Goal: Transaction & Acquisition: Purchase product/service

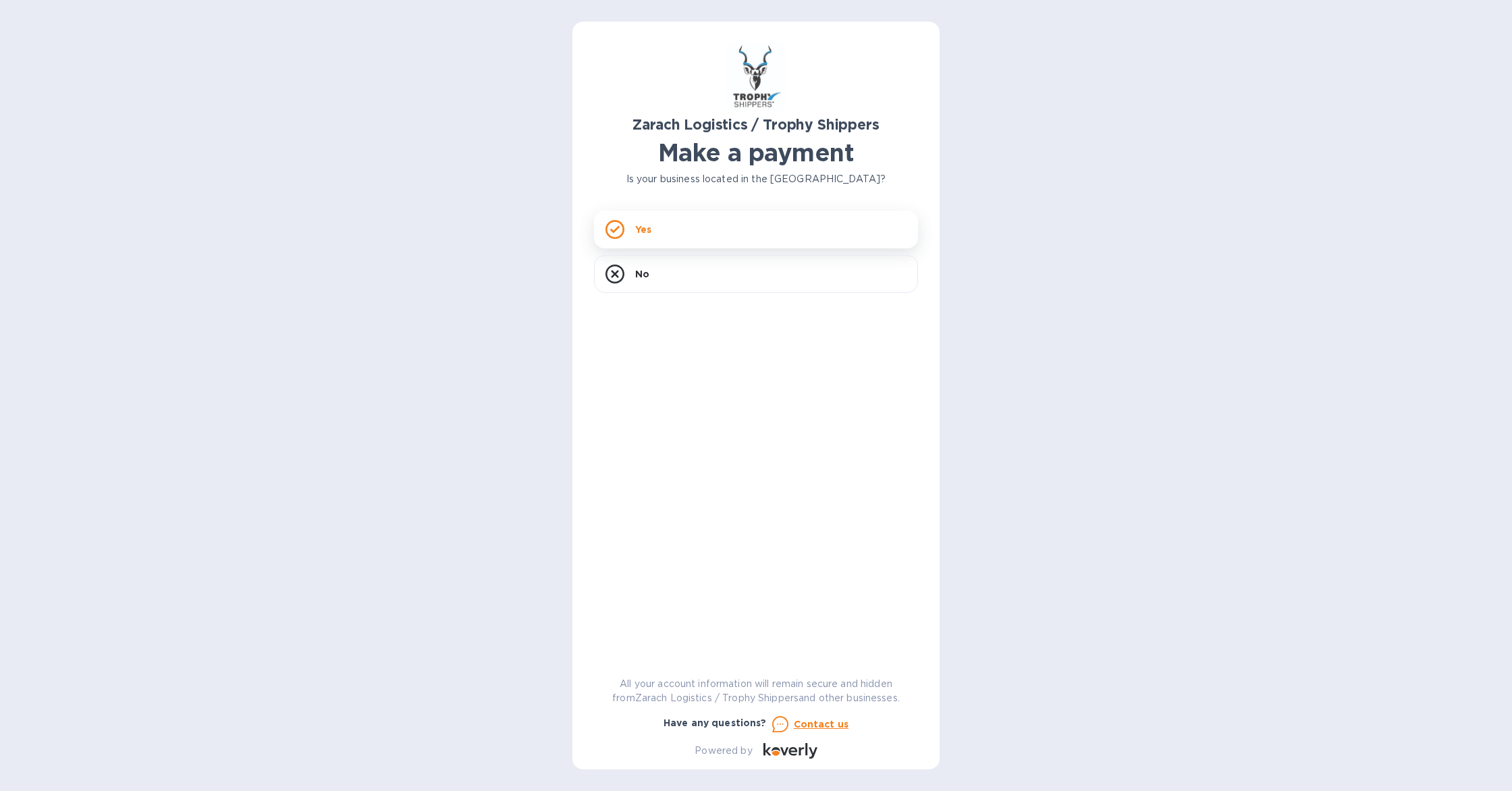
click at [660, 223] on div "Yes" at bounding box center [756, 230] width 324 height 38
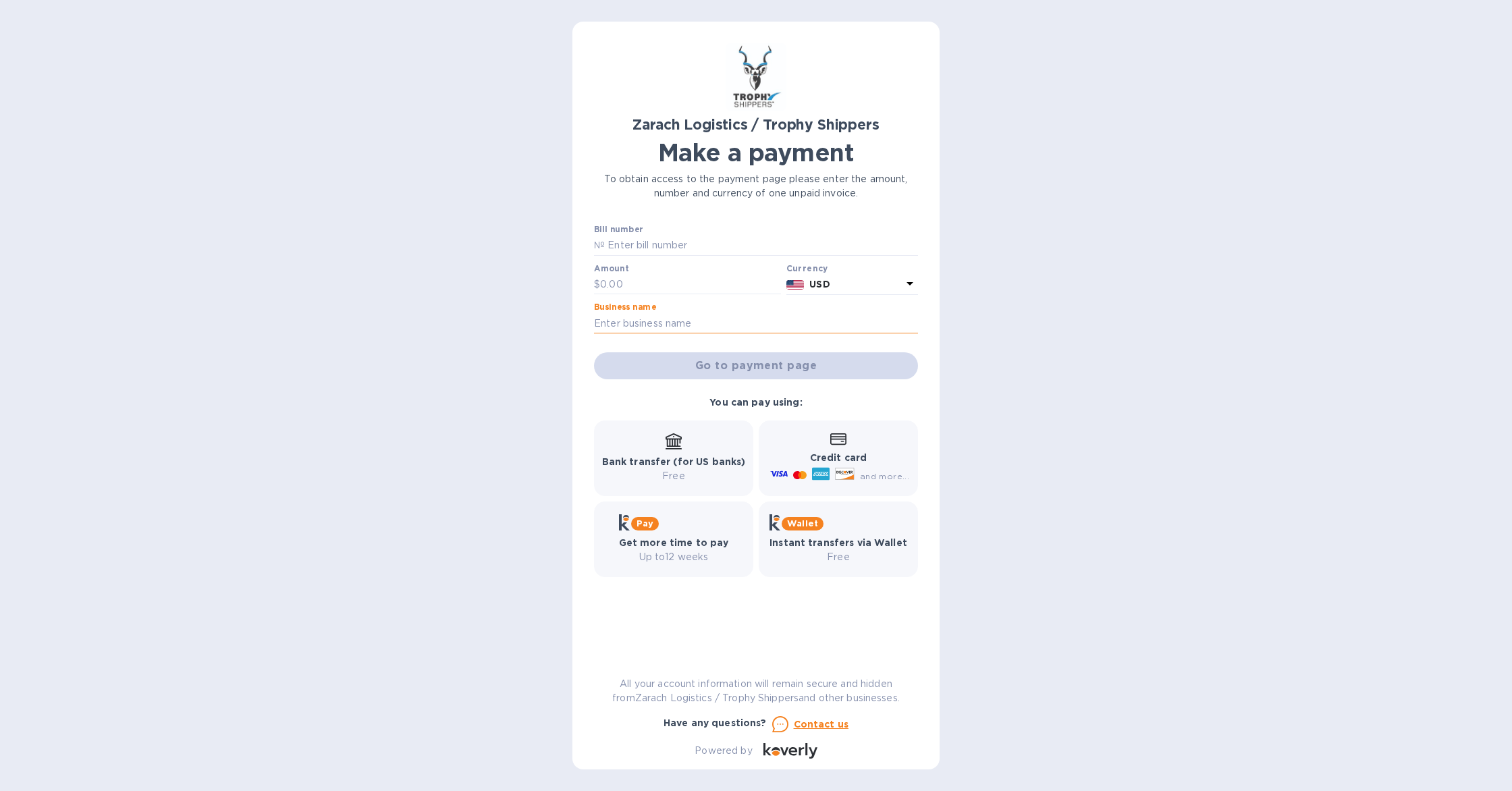
click at [658, 321] on input "text" at bounding box center [756, 323] width 324 height 20
click at [619, 281] on input "text" at bounding box center [690, 285] width 181 height 20
type input "465.00"
click at [613, 326] on input "text" at bounding box center [756, 323] width 324 height 20
click at [627, 247] on input "text" at bounding box center [761, 245] width 313 height 20
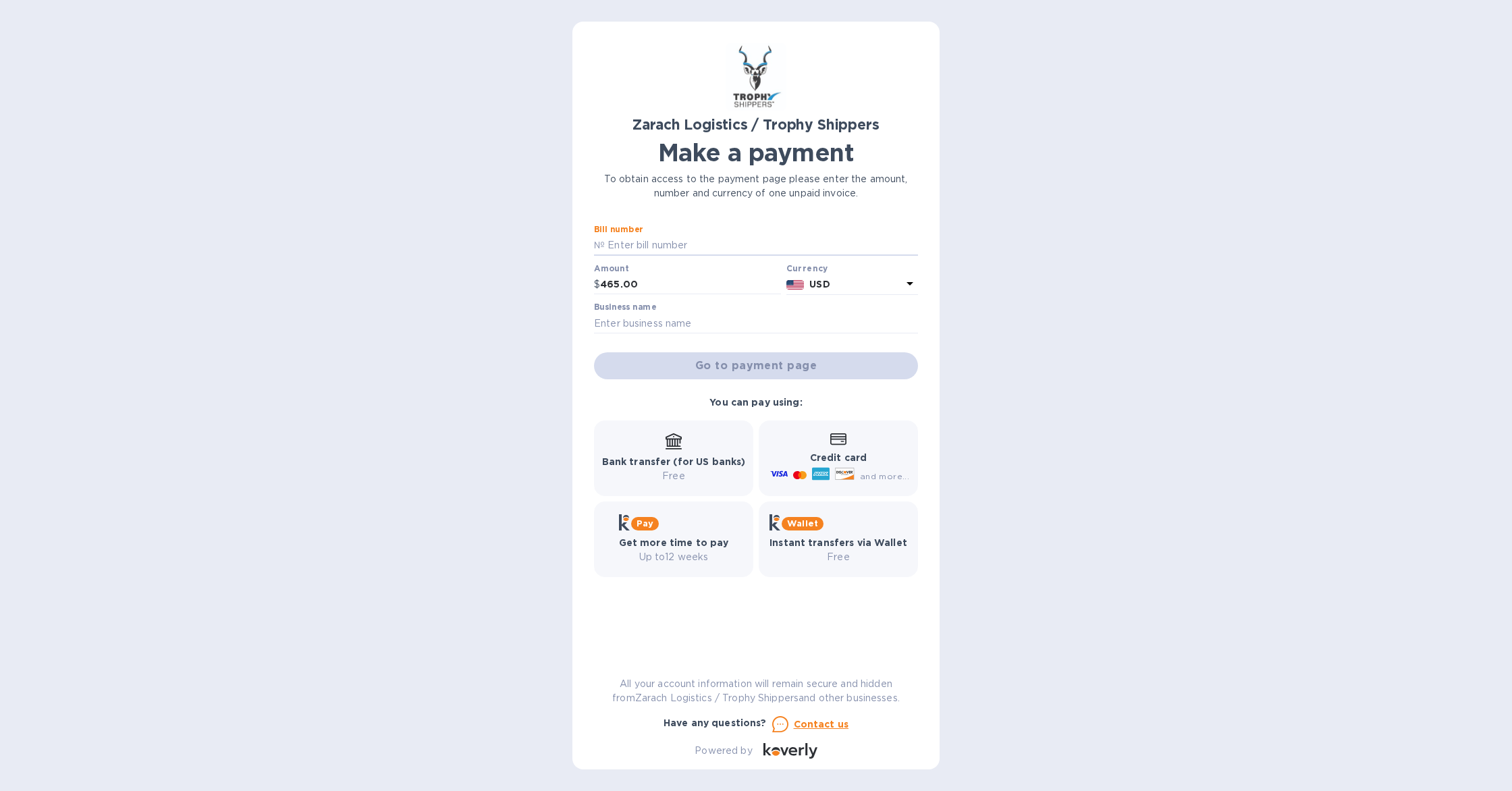
paste input "B00172076"
type input "B00172076"
click at [617, 322] on input "text" at bounding box center [756, 323] width 324 height 20
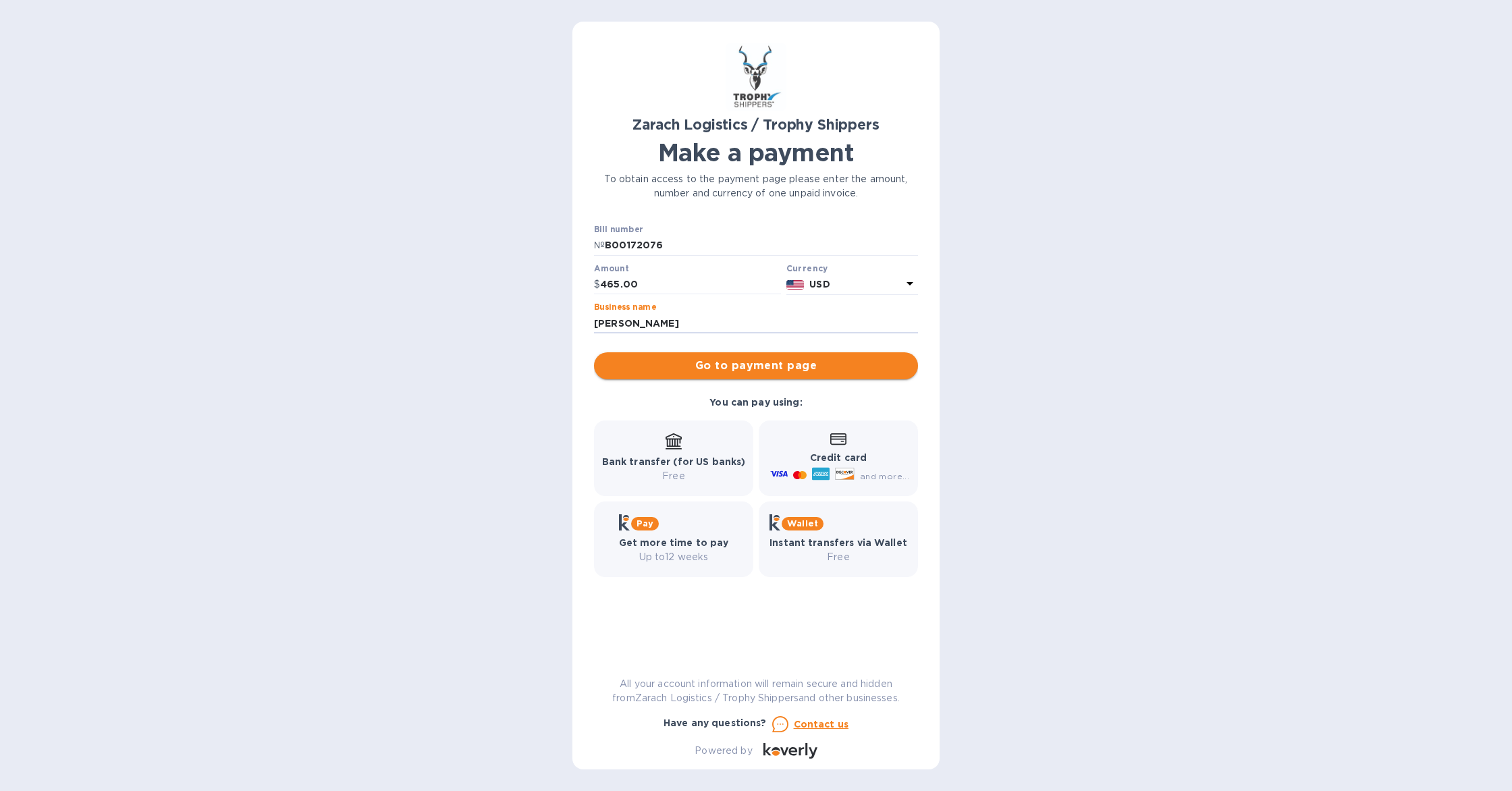
type input "[PERSON_NAME]"
click at [766, 364] on span "Go to payment page" at bounding box center [756, 366] width 302 height 16
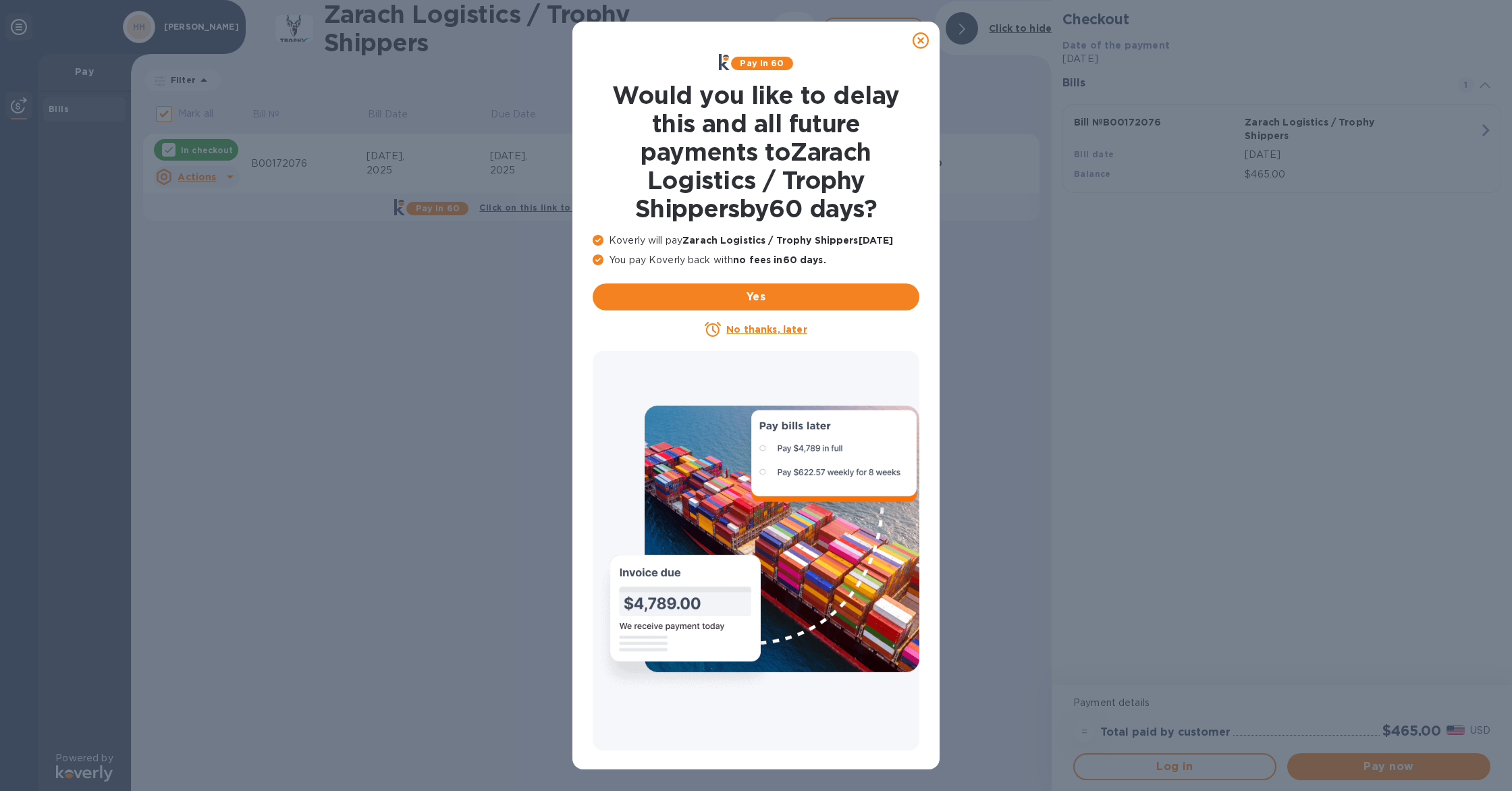
click at [743, 328] on u "No thanks, later" at bounding box center [766, 329] width 80 height 11
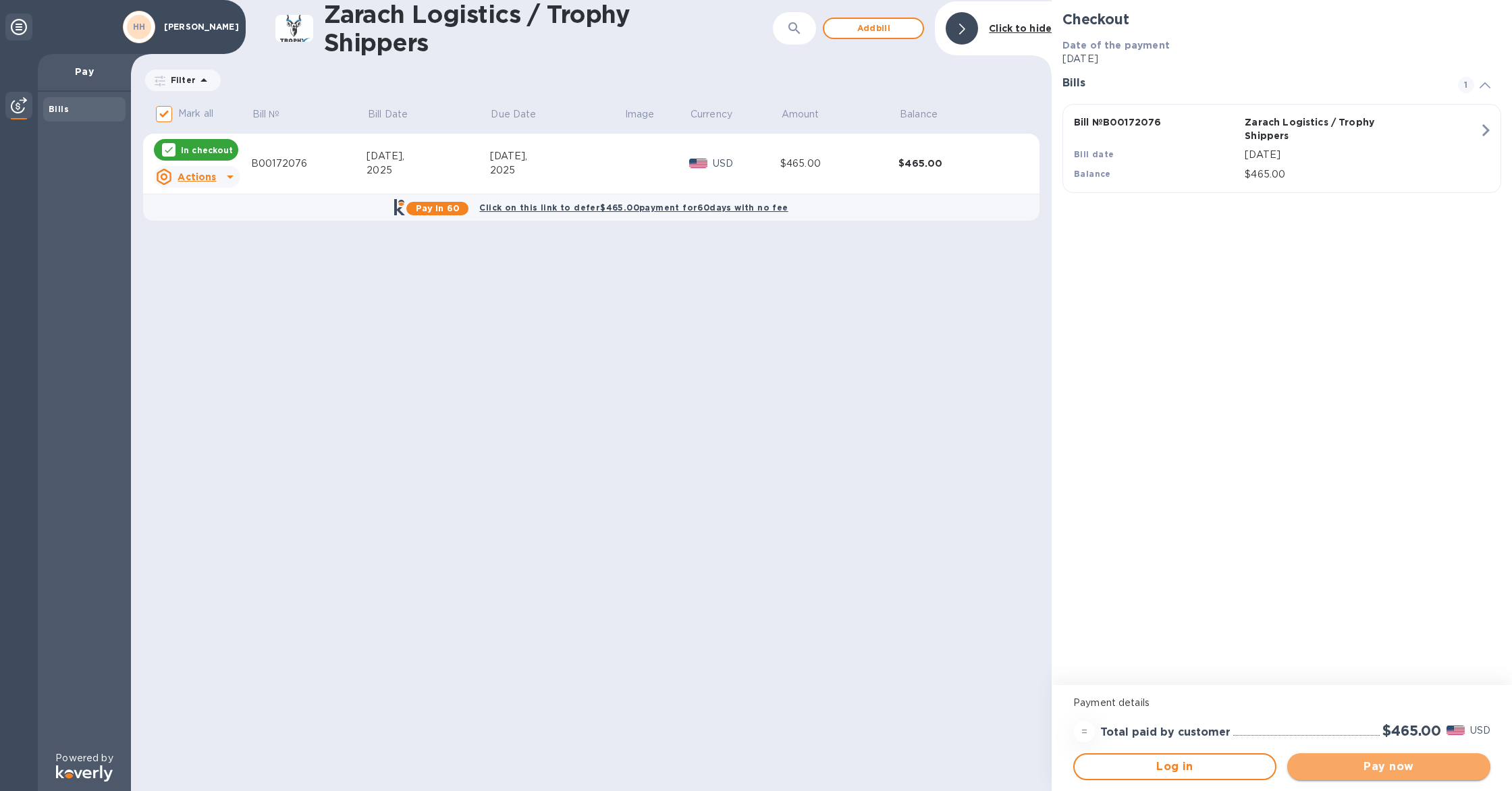
click at [1384, 769] on span "Pay now" at bounding box center [1389, 766] width 182 height 16
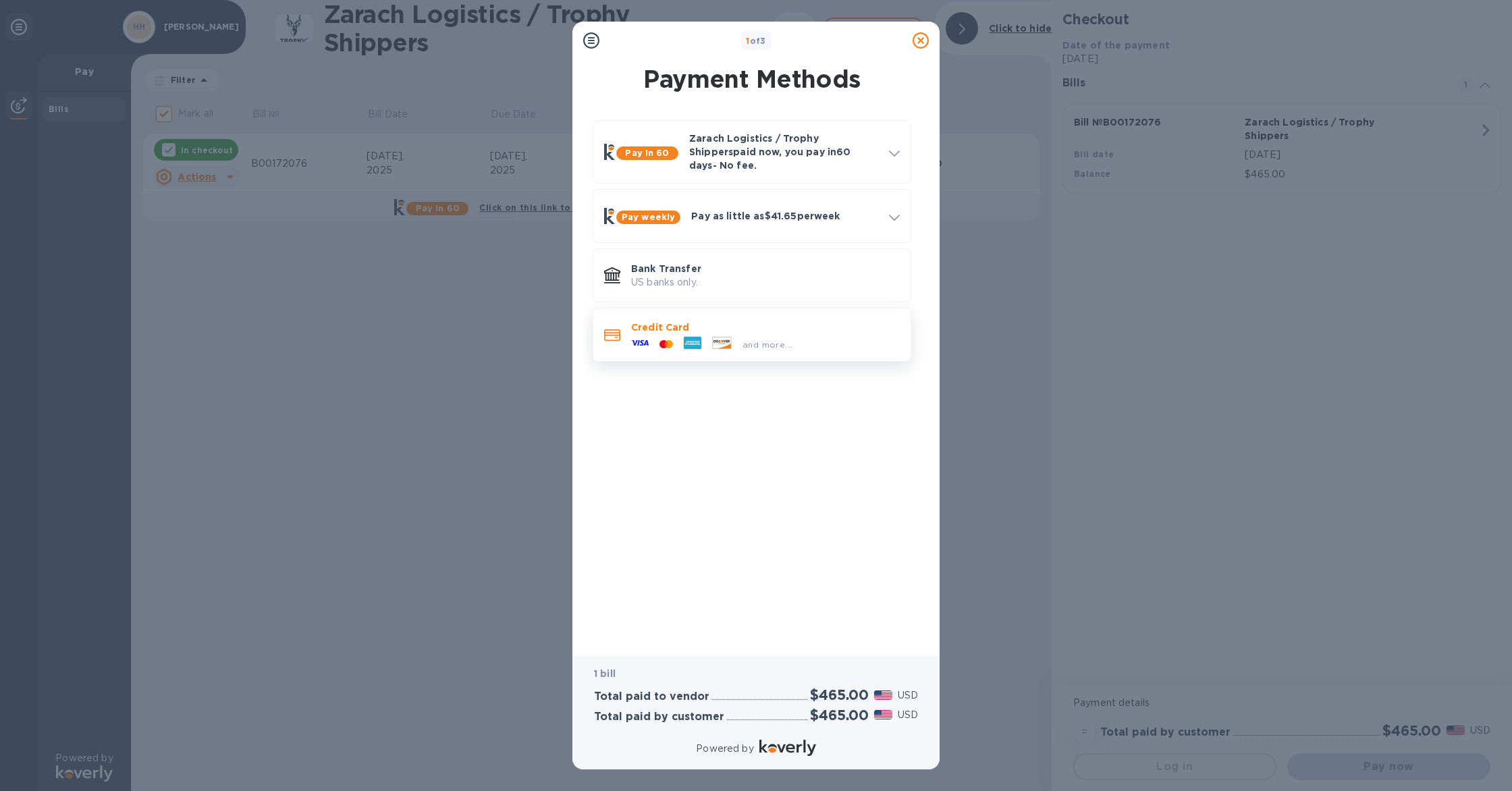
click at [660, 321] on p "Credit Card" at bounding box center [765, 327] width 269 height 13
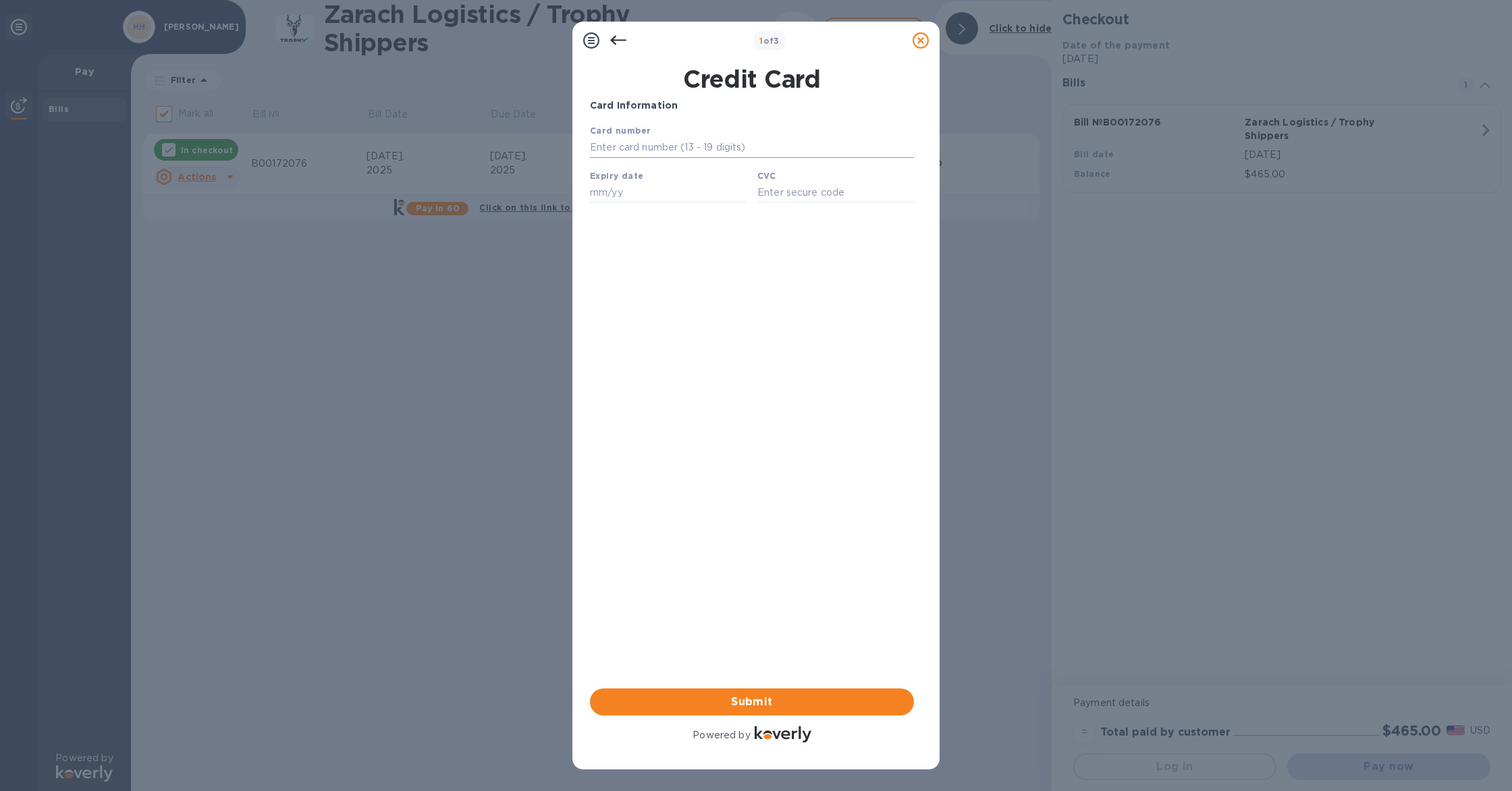
click at [606, 147] on input "text" at bounding box center [752, 147] width 324 height 20
type input "[CREDIT_CARD_NUMBER]"
type input "09/26"
click at [784, 197] on input "text" at bounding box center [835, 192] width 156 height 20
type input "488"
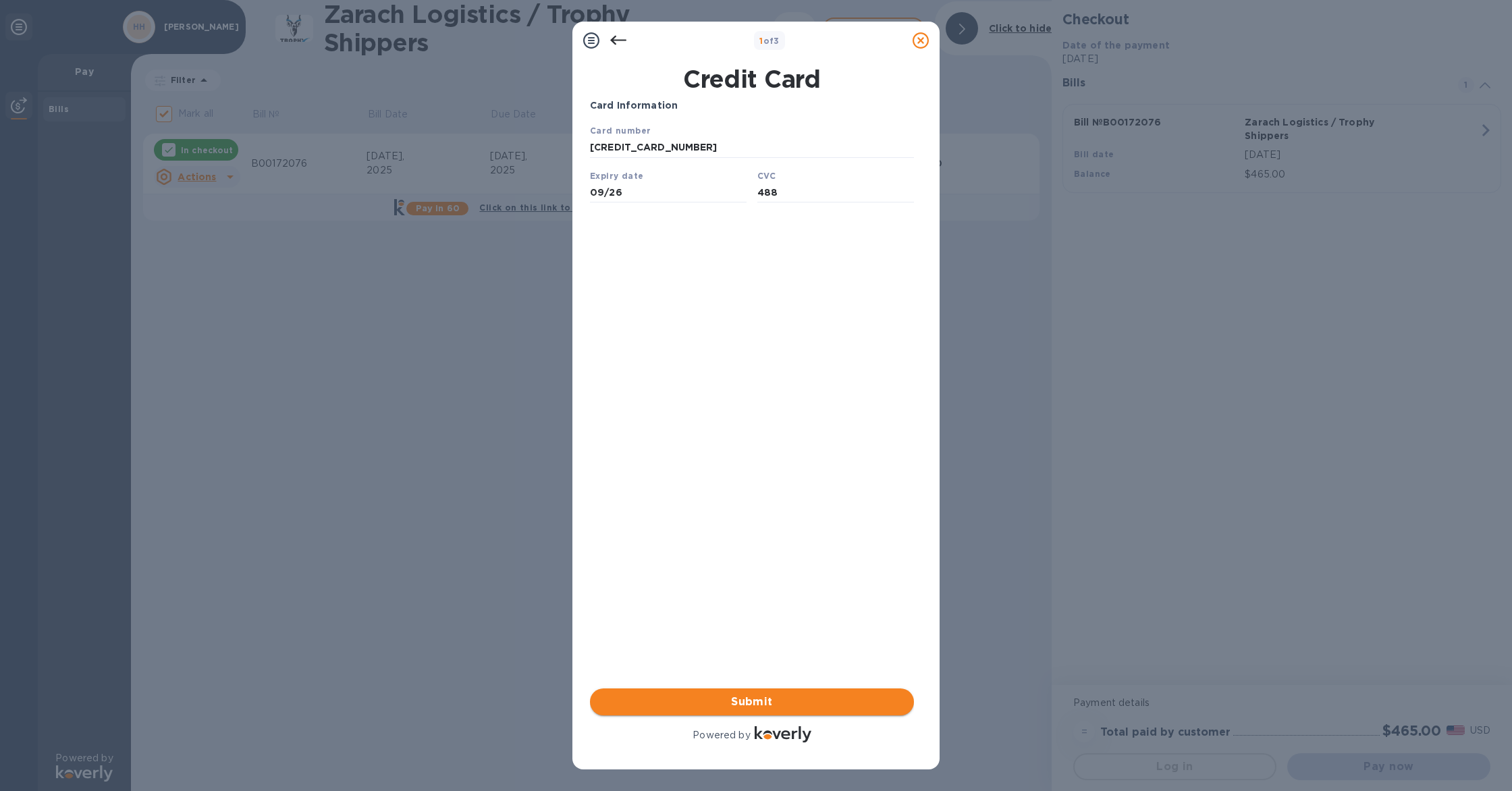
click at [714, 700] on span "Submit" at bounding box center [751, 701] width 302 height 16
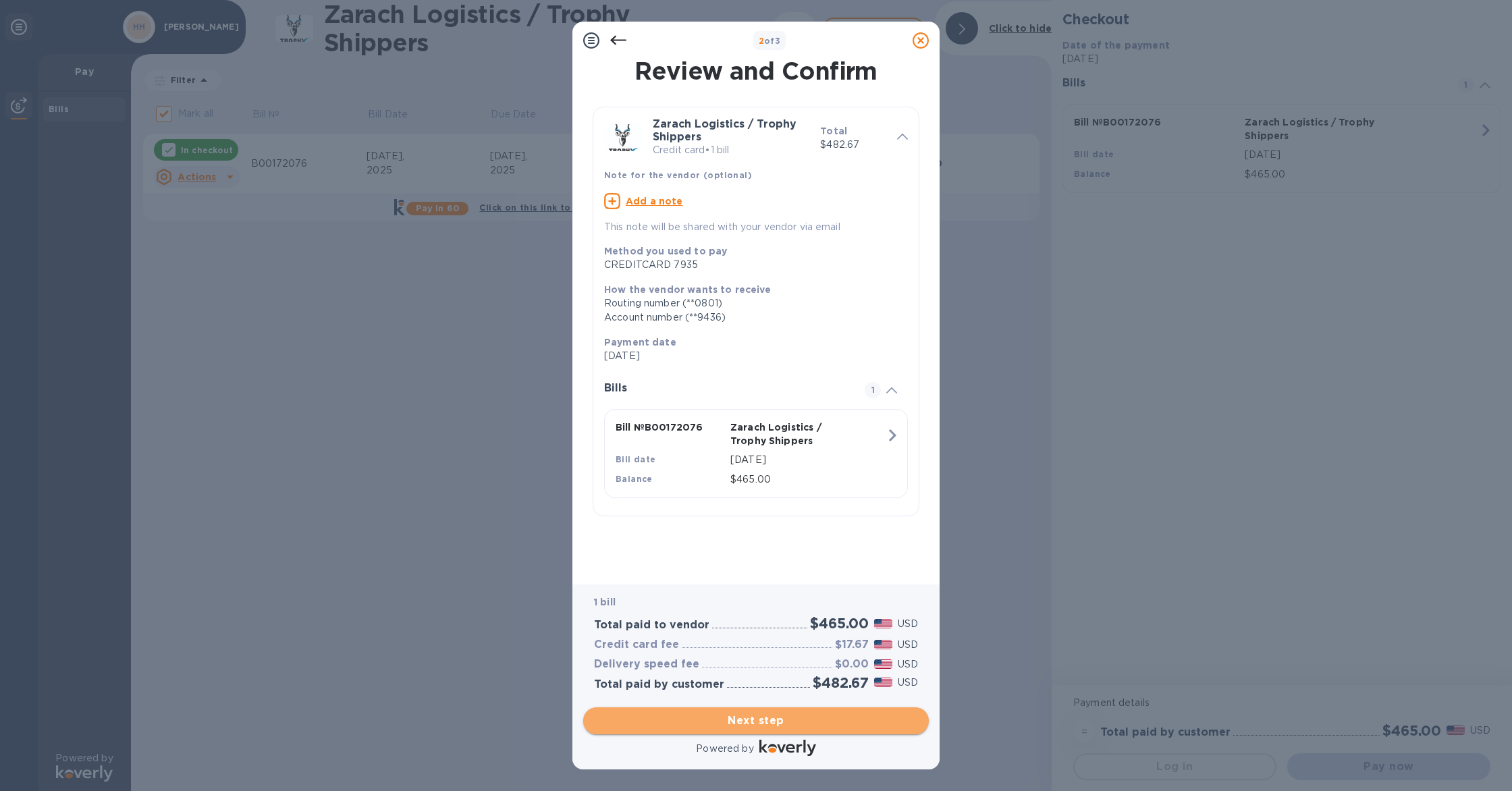
click at [723, 719] on span "Next step" at bounding box center [756, 721] width 324 height 16
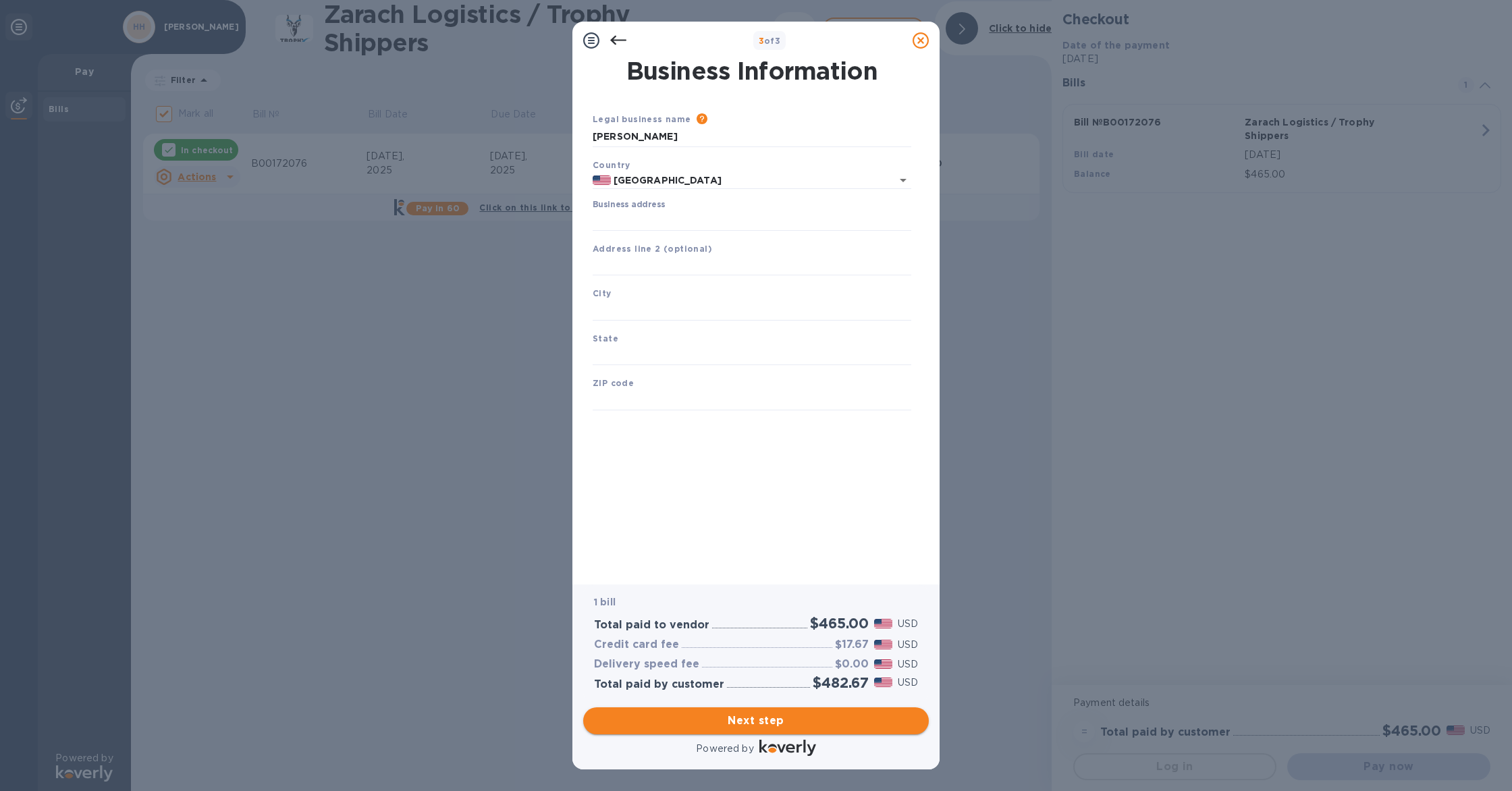
type input "[GEOGRAPHIC_DATA]"
click at [622, 222] on input "Business address" at bounding box center [752, 221] width 319 height 20
type input "[STREET_ADDRESS]"
click at [614, 311] on input "text" at bounding box center [752, 310] width 319 height 20
type input "[GEOGRAPHIC_DATA]"
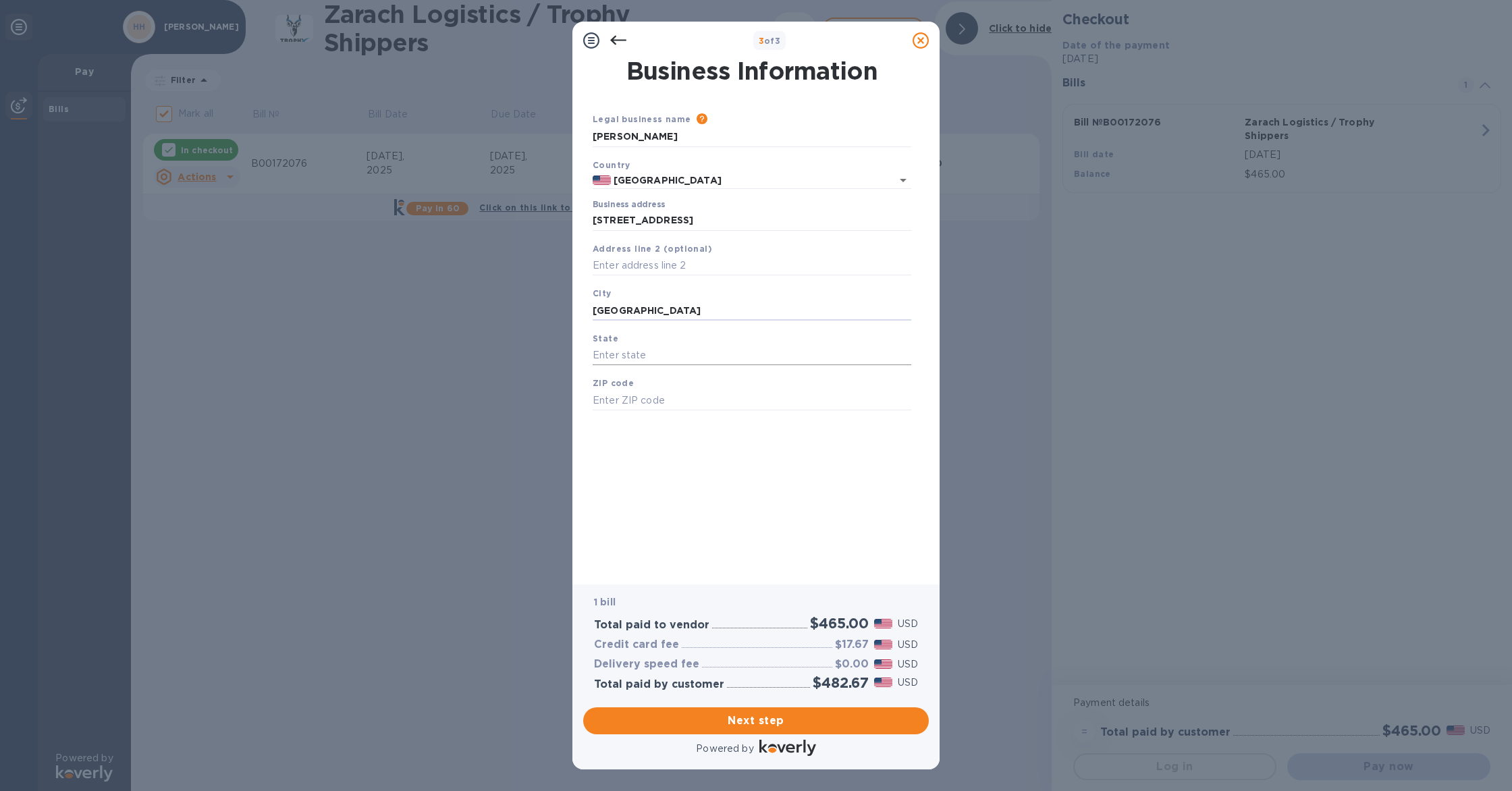
click at [606, 353] on input "text" at bounding box center [752, 355] width 319 height 20
type input "G"
type input "FL"
click at [606, 398] on input "text" at bounding box center [752, 400] width 319 height 20
type input "33904"
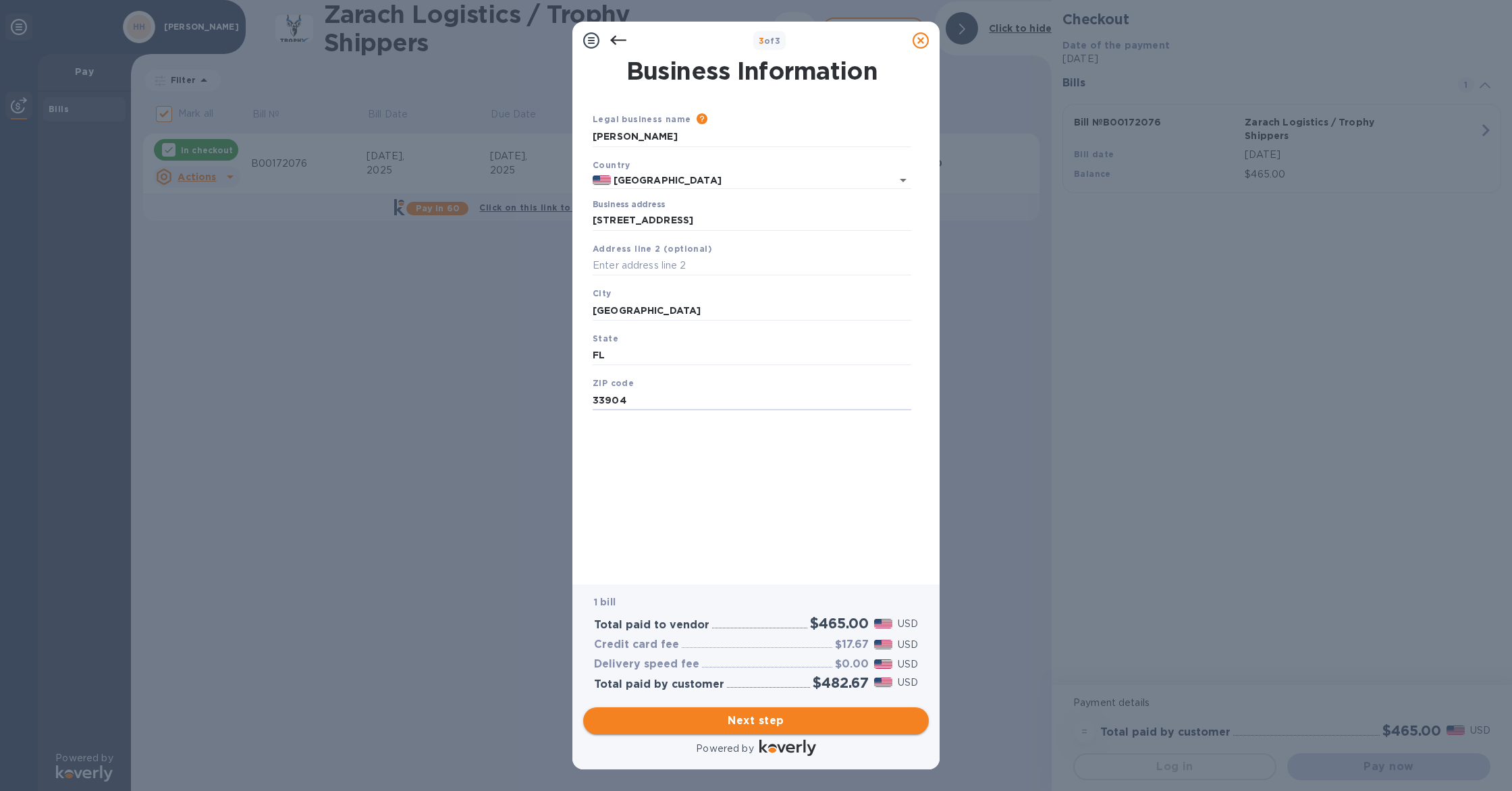
click at [749, 717] on span "Next step" at bounding box center [756, 721] width 324 height 16
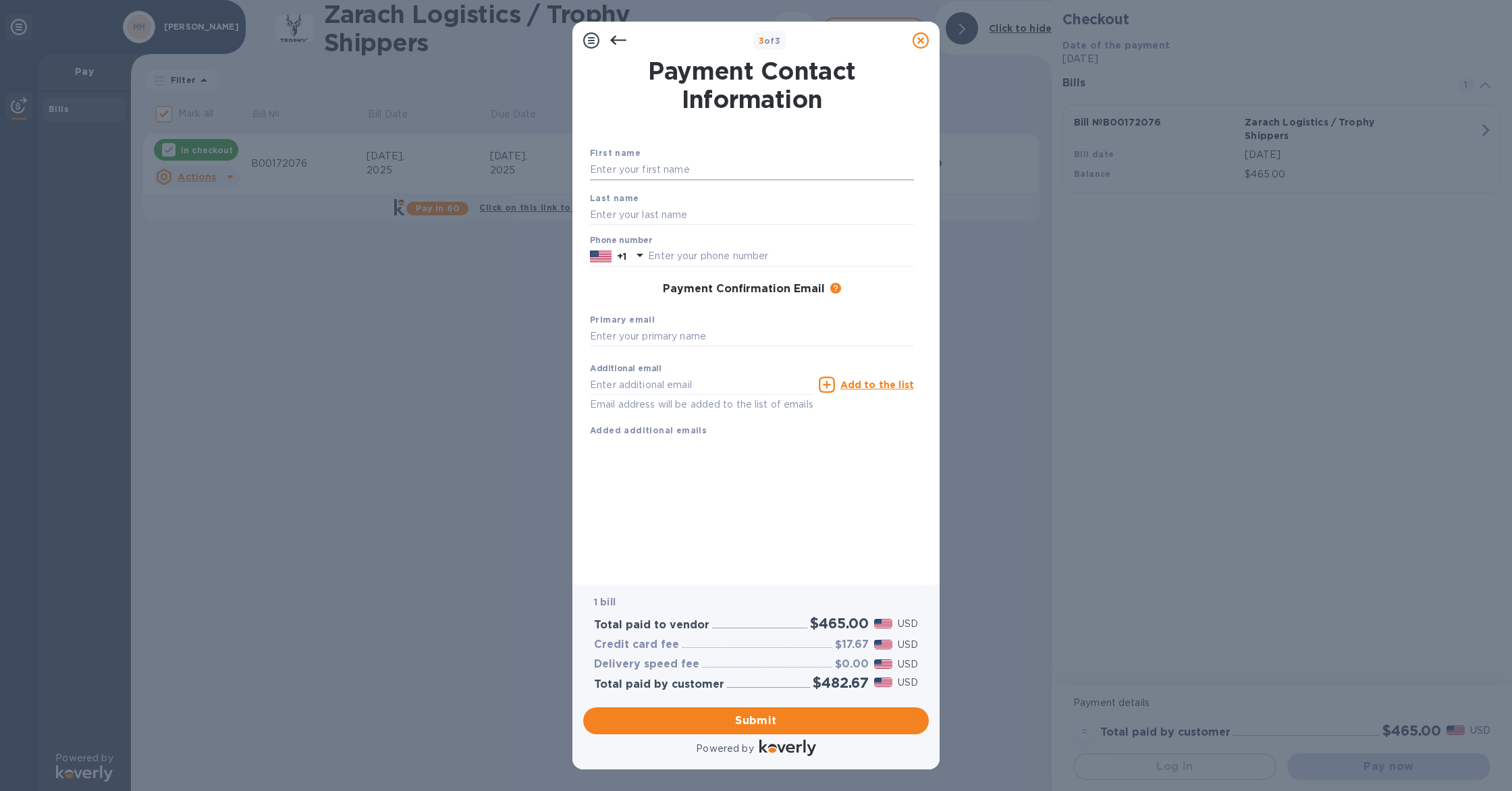
click at [601, 173] on input "text" at bounding box center [752, 170] width 324 height 20
type input "[PERSON_NAME]"
type input "2393628334"
type input "[EMAIL_ADDRESS][DOMAIN_NAME]"
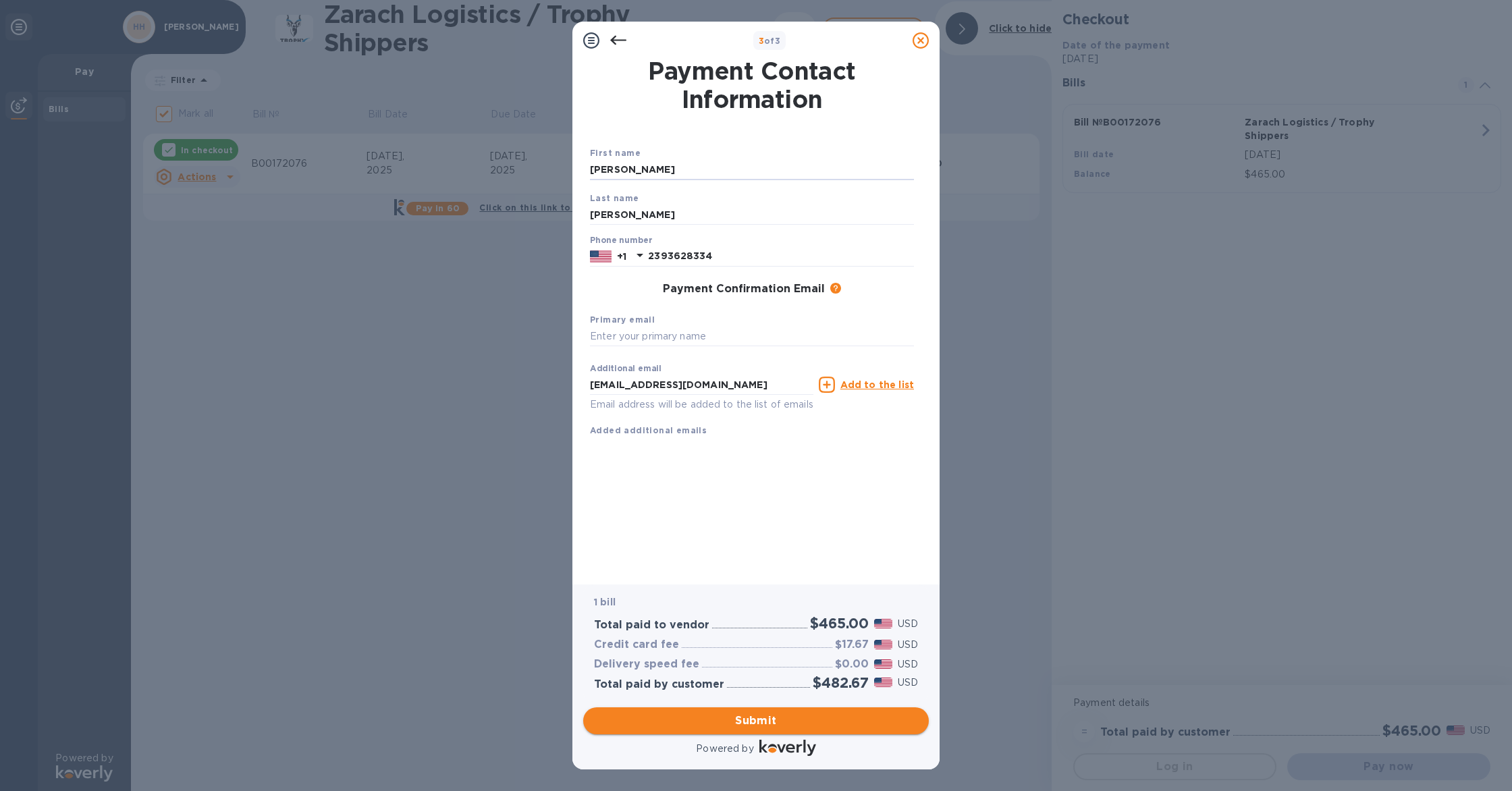
click at [735, 719] on span "Submit" at bounding box center [756, 721] width 324 height 16
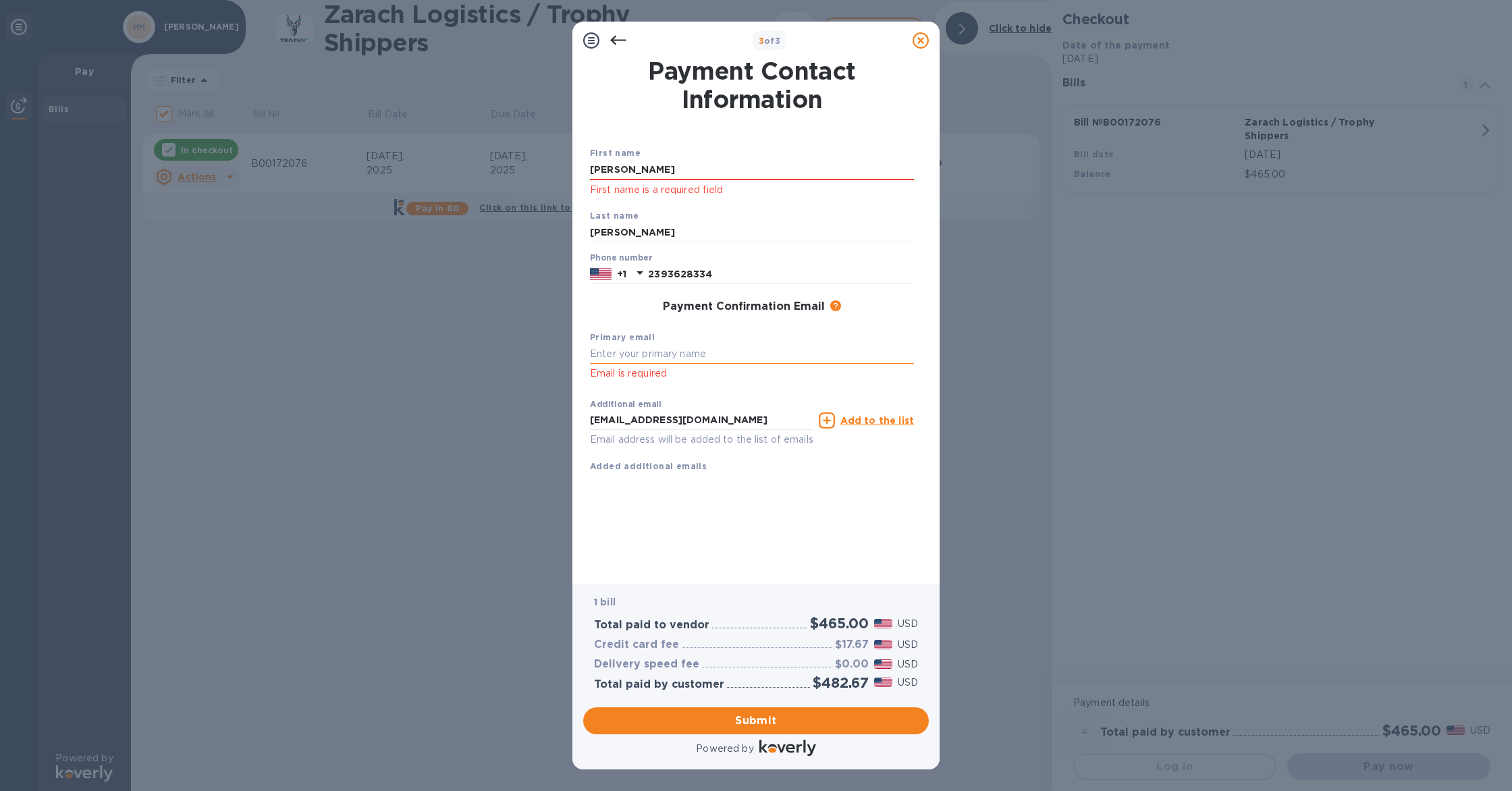
click at [618, 350] on input "text" at bounding box center [752, 354] width 324 height 20
drag, startPoint x: 756, startPoint y: 420, endPoint x: 719, endPoint y: 420, distance: 37.0
click at [719, 420] on input "[EMAIL_ADDRESS][DOMAIN_NAME]" at bounding box center [701, 420] width 223 height 20
click at [760, 422] on input "[EMAIL_ADDRESS][DOMAIN_NAME]" at bounding box center [701, 420] width 223 height 20
drag, startPoint x: 760, startPoint y: 422, endPoint x: 580, endPoint y: 421, distance: 180.0
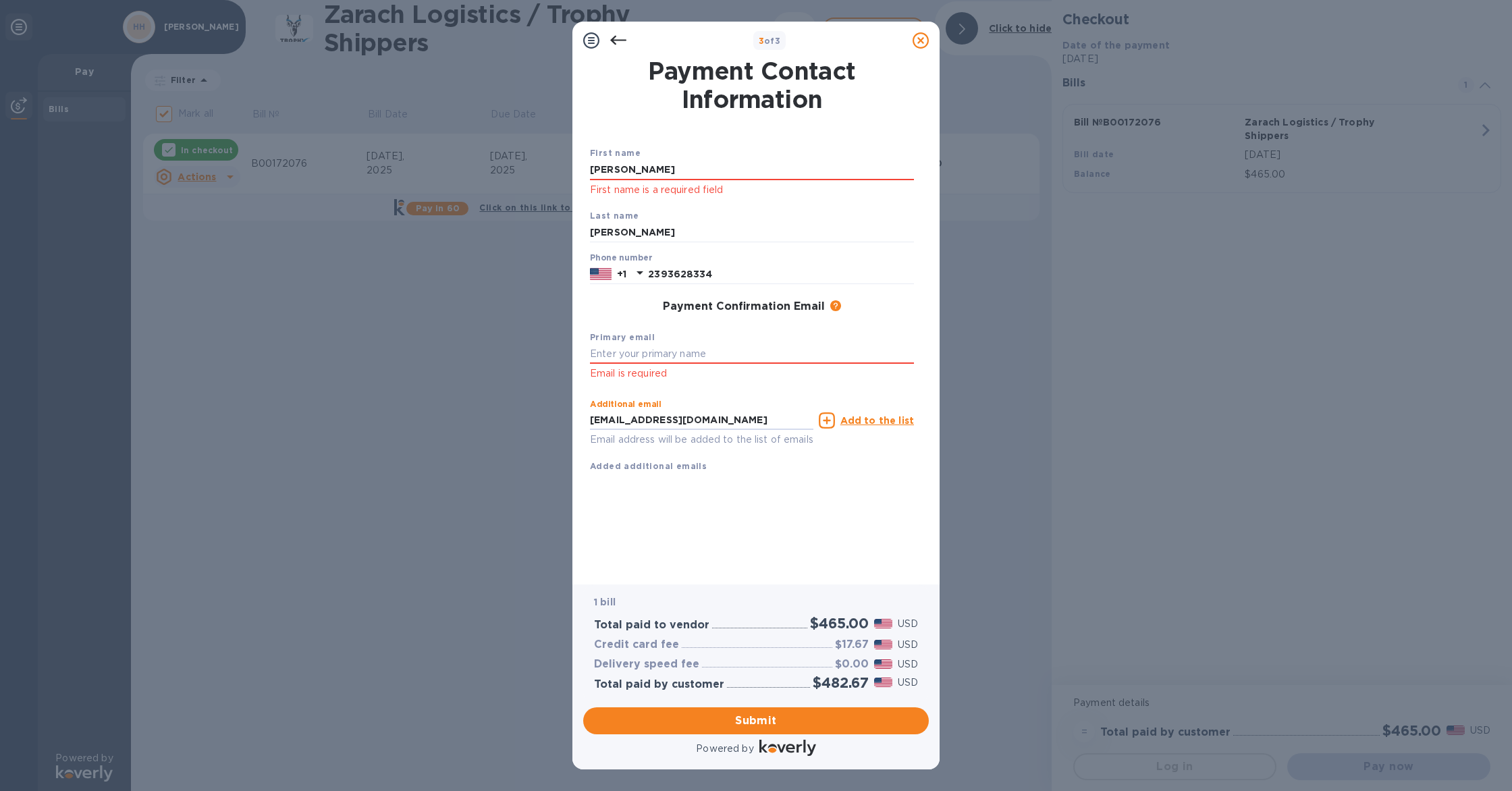
click at [580, 421] on div "Payment Contact Information First name [PERSON_NAME] First name is a required f…" at bounding box center [756, 321] width 367 height 525
click at [613, 350] on input "text" at bounding box center [752, 354] width 324 height 20
paste input "[EMAIL_ADDRESS][DOMAIN_NAME]"
type input "[EMAIL_ADDRESS][DOMAIN_NAME]"
click at [703, 719] on span "Submit" at bounding box center [756, 721] width 324 height 16
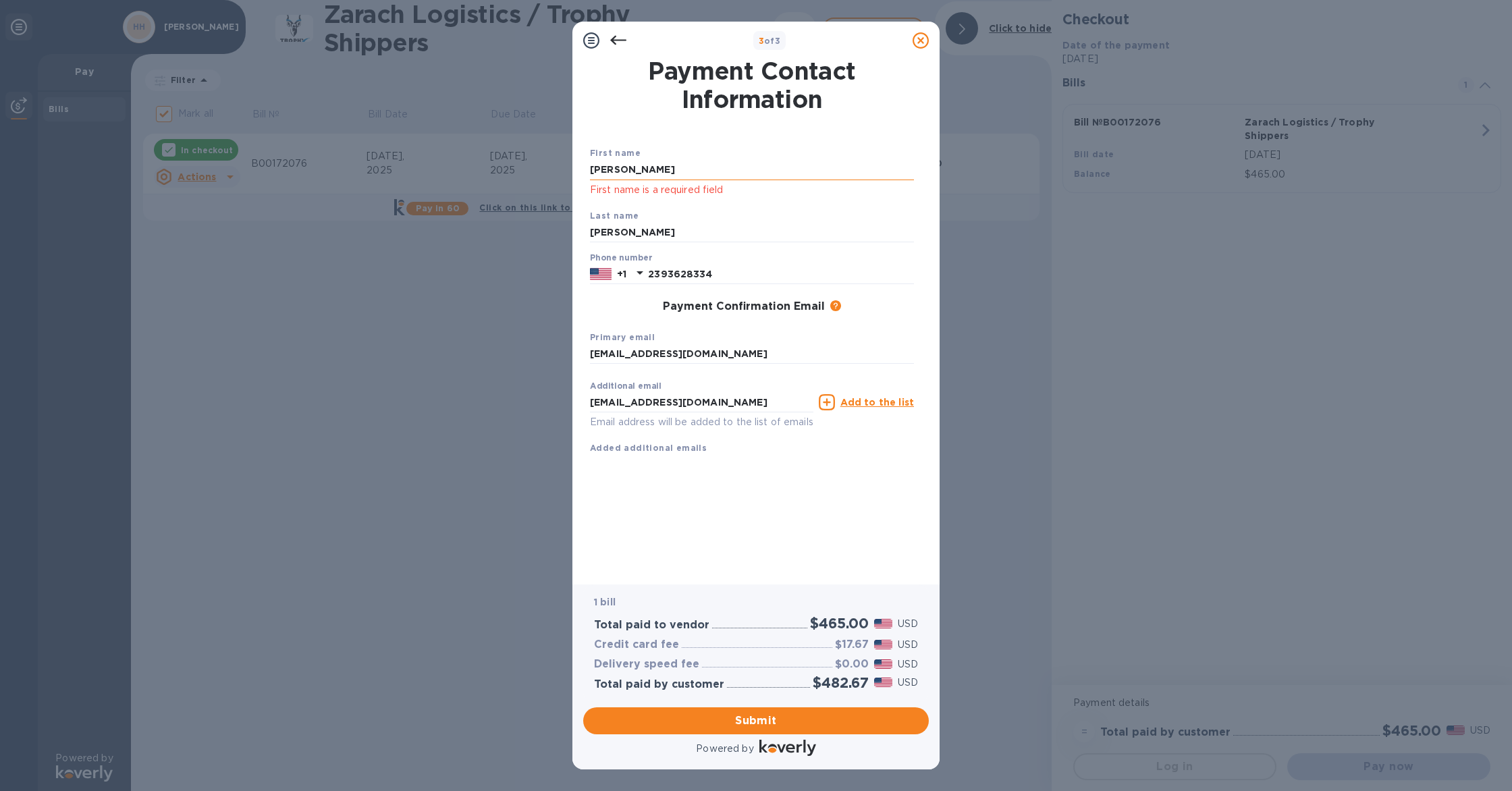
click at [638, 170] on input "[PERSON_NAME]" at bounding box center [752, 170] width 324 height 20
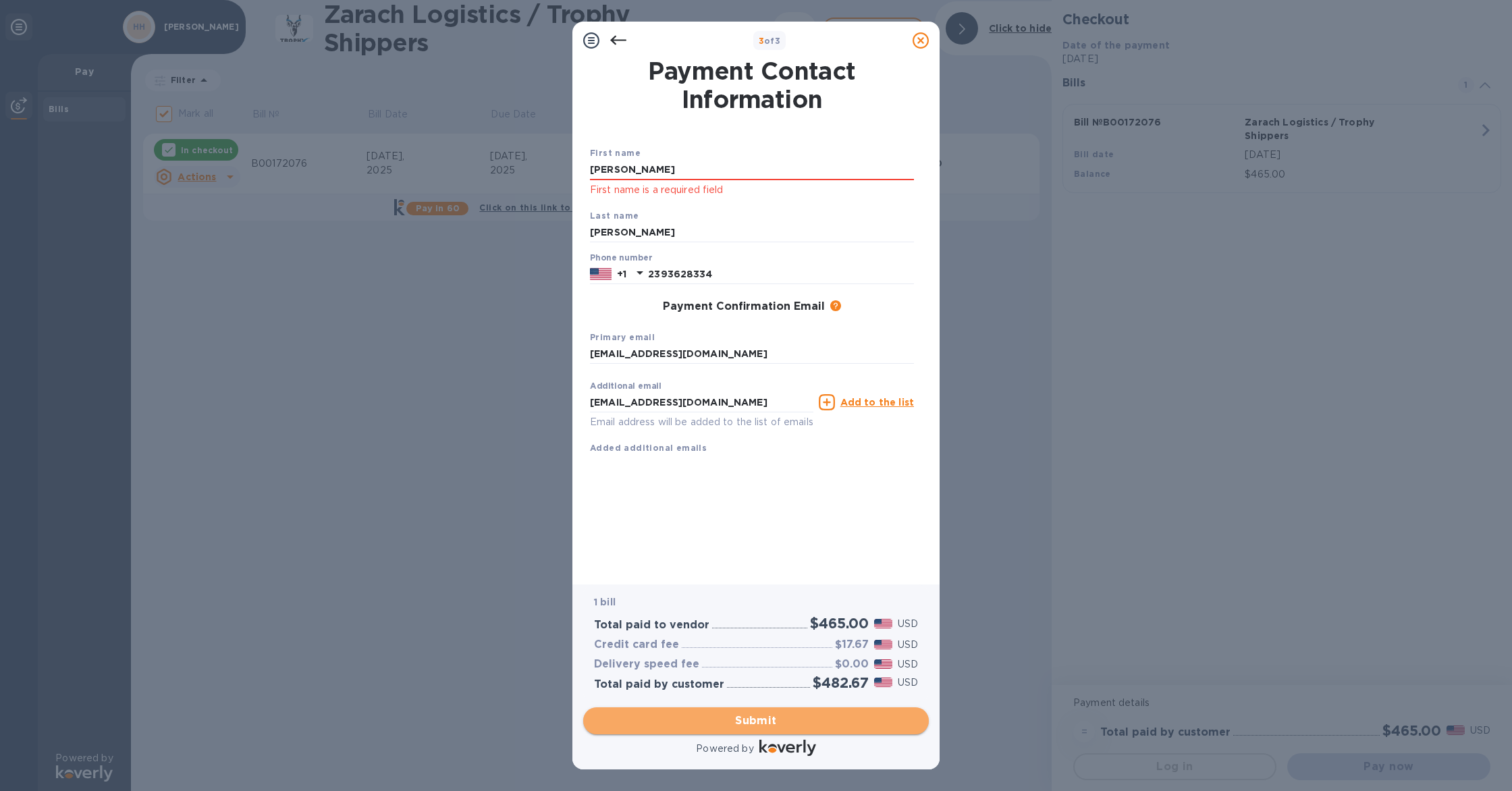
click at [729, 716] on span "Submit" at bounding box center [756, 721] width 324 height 16
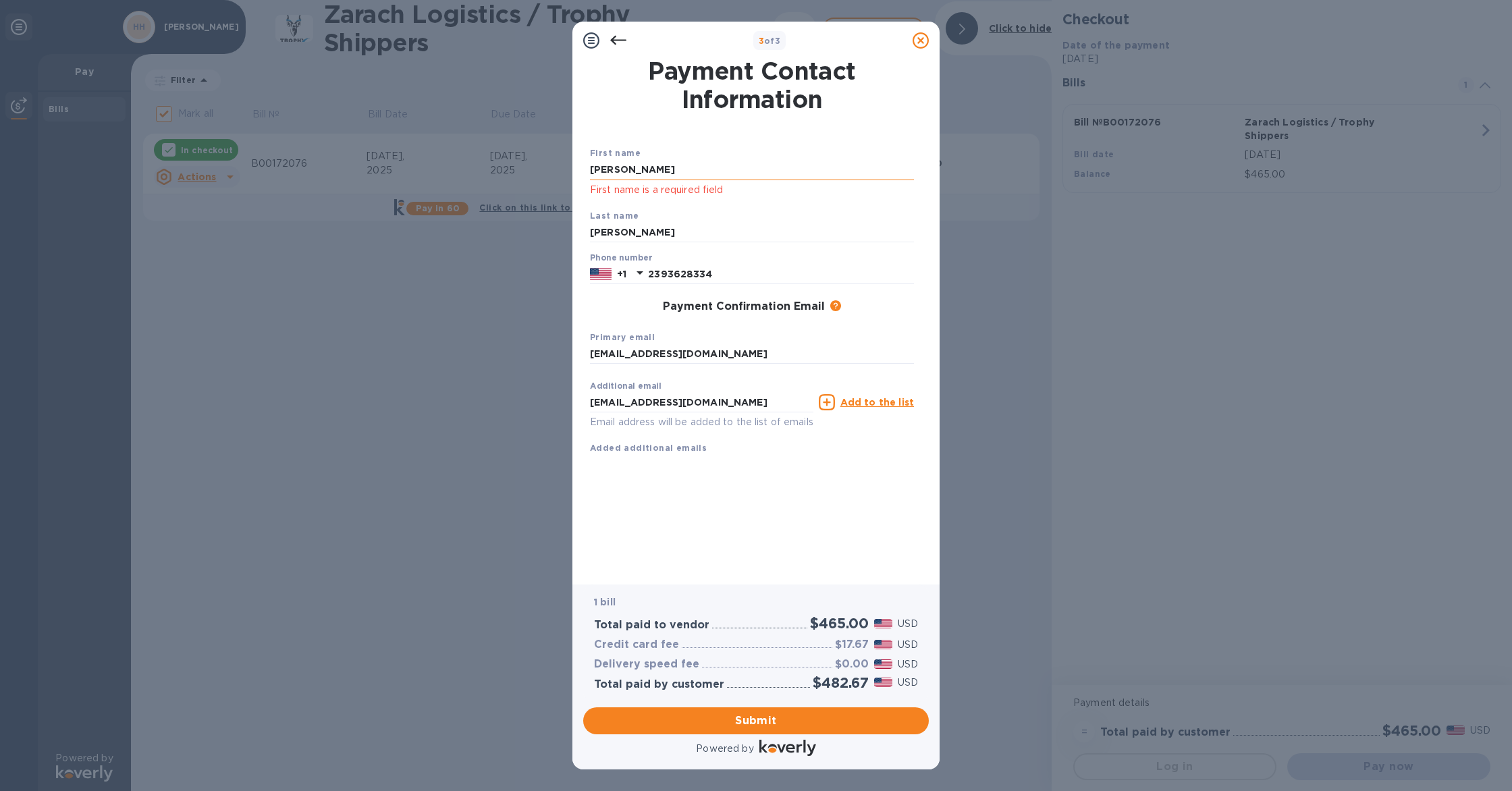
click at [652, 162] on input "[PERSON_NAME]" at bounding box center [752, 170] width 324 height 20
drag, startPoint x: 646, startPoint y: 166, endPoint x: 570, endPoint y: 167, distance: 76.0
click at [570, 167] on div "3 of 3 Payment Contact Information First name [PERSON_NAME] First name is a req…" at bounding box center [756, 396] width 1512 height 791
type input "[PERSON_NAME]"
click at [840, 544] on div "Payment Contact Information First name [PERSON_NAME] First name is a required f…" at bounding box center [756, 312] width 332 height 506
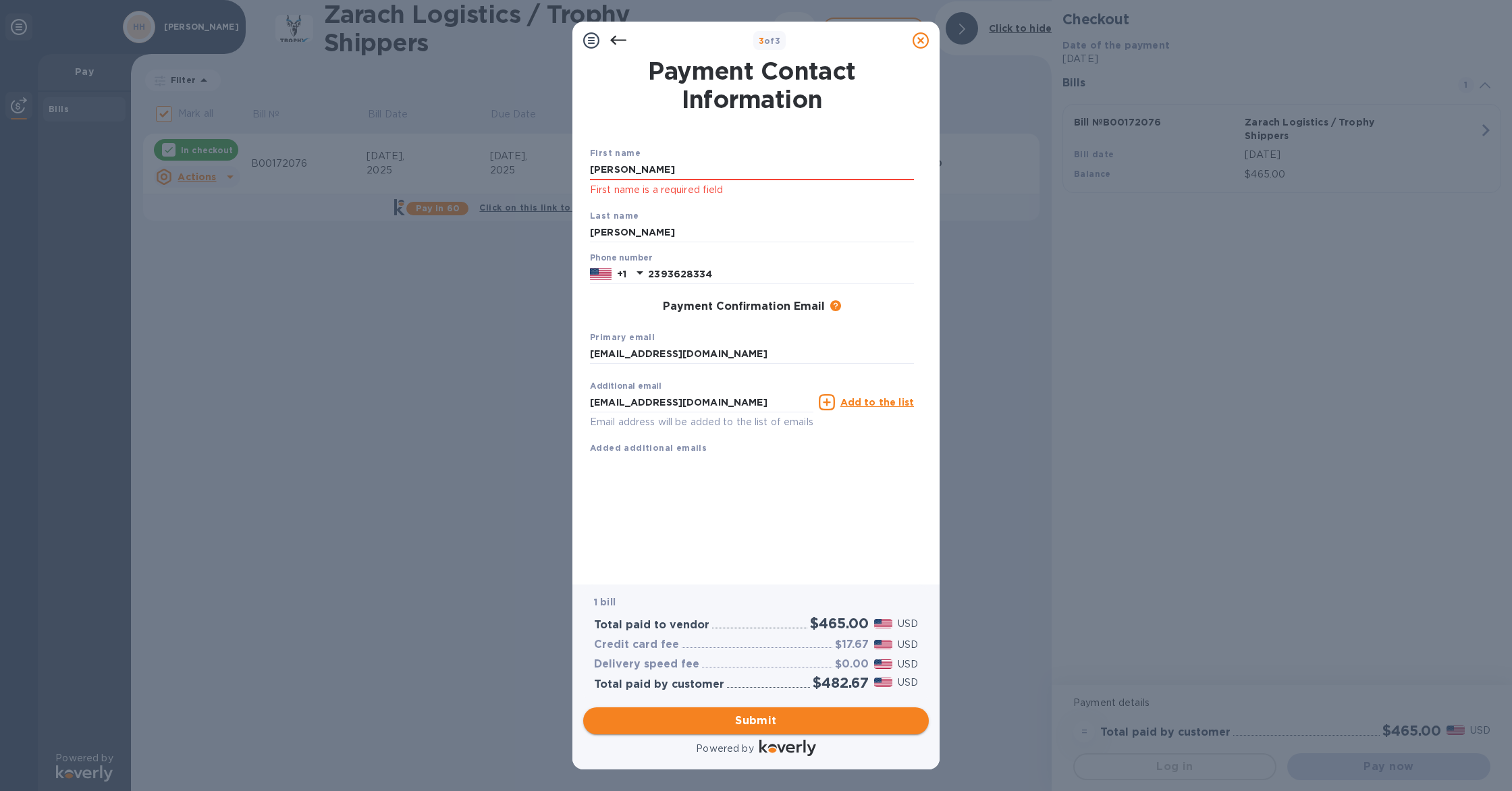
click at [761, 718] on span "Submit" at bounding box center [756, 721] width 324 height 16
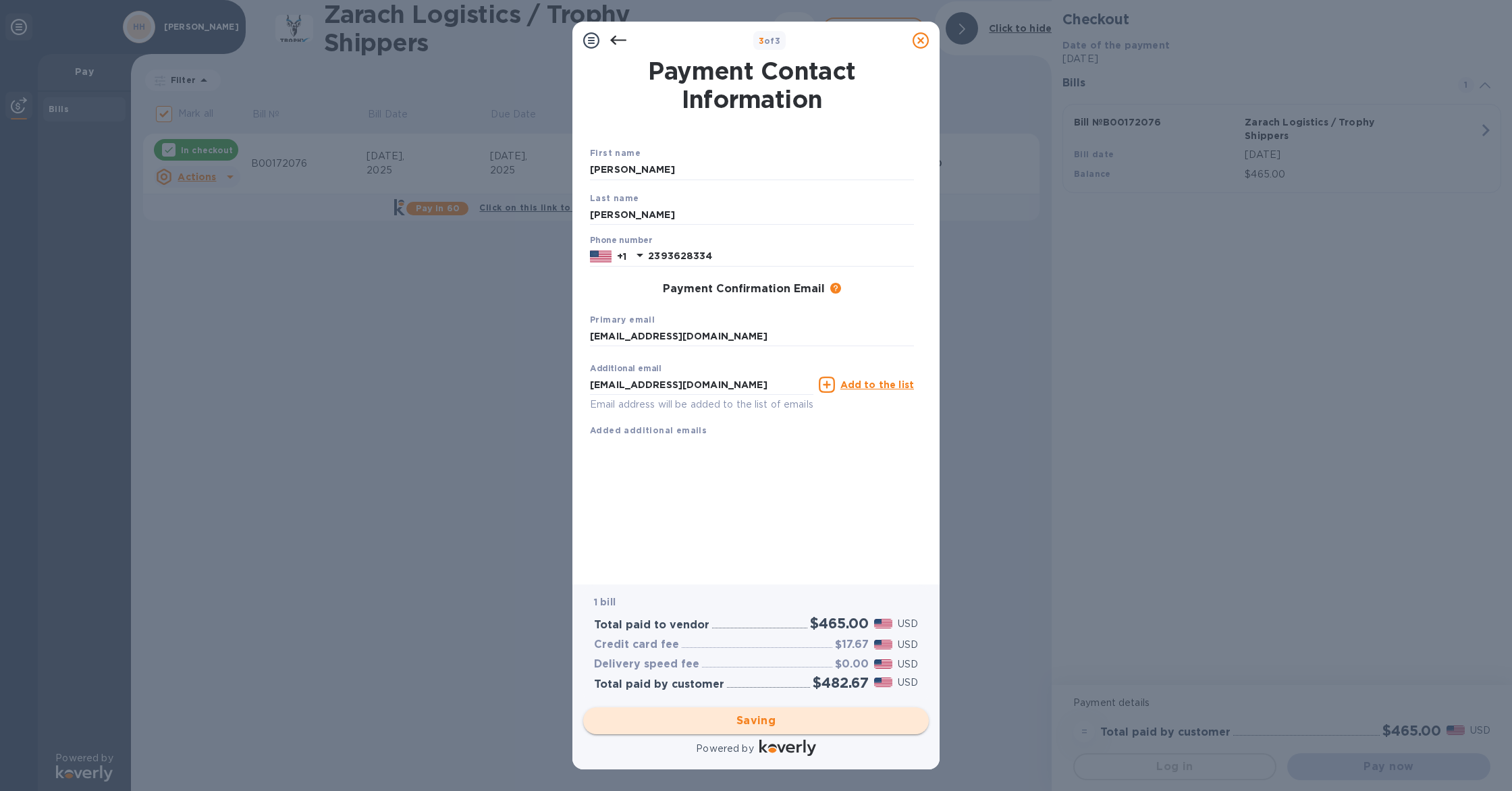
checkbox input "false"
